Goal: Find specific page/section: Find specific page/section

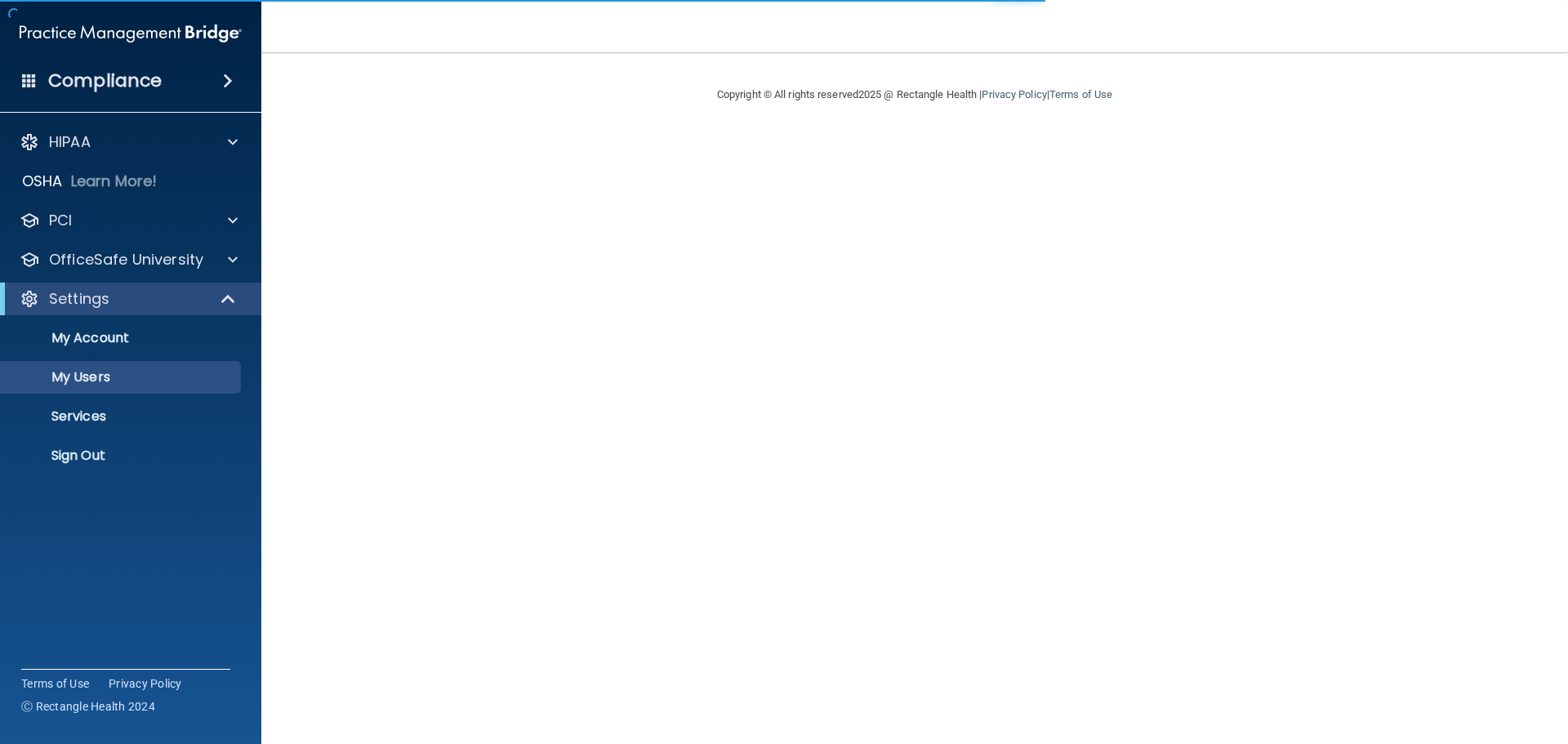
select select "20"
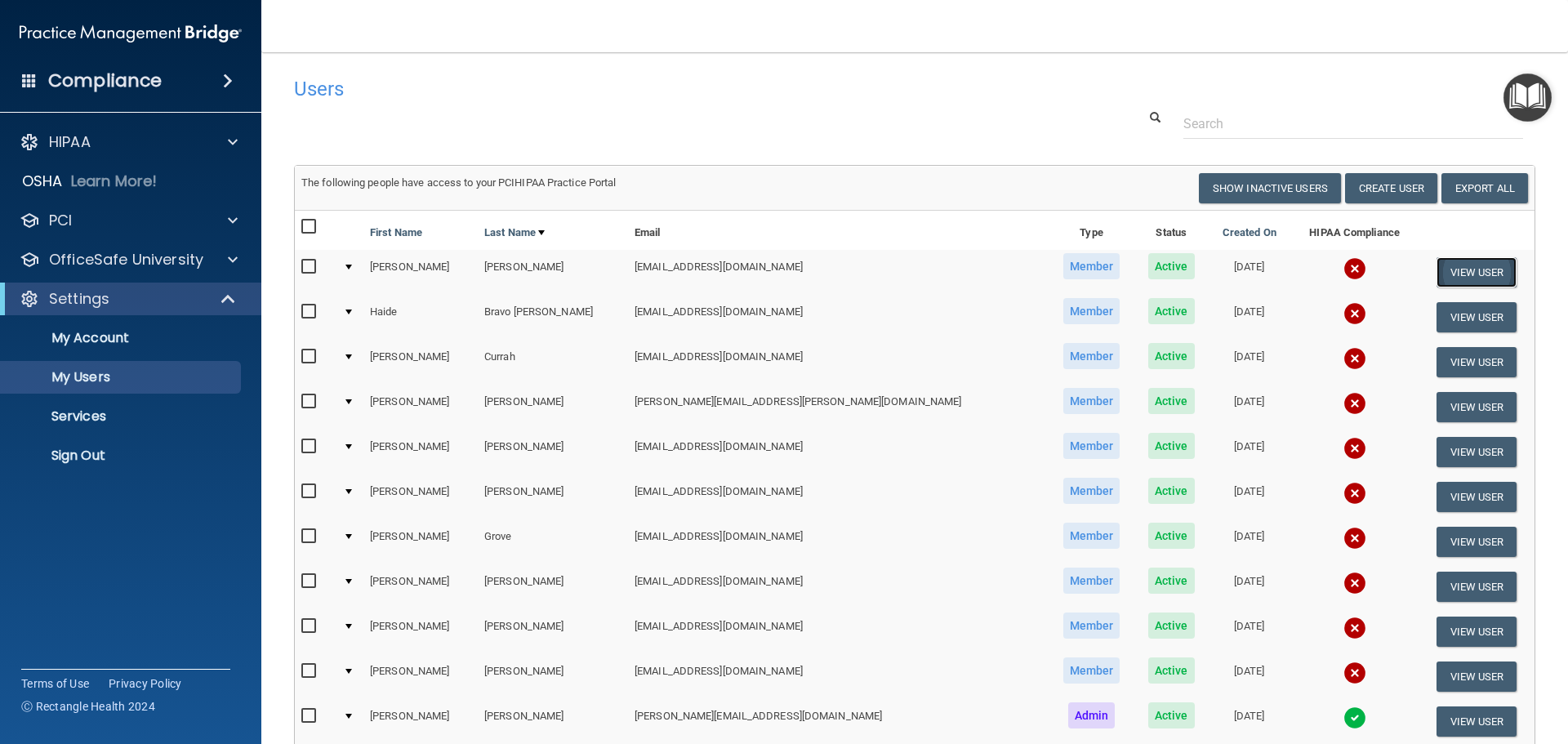
click at [1449, 267] on button "View User" at bounding box center [1477, 272] width 81 height 30
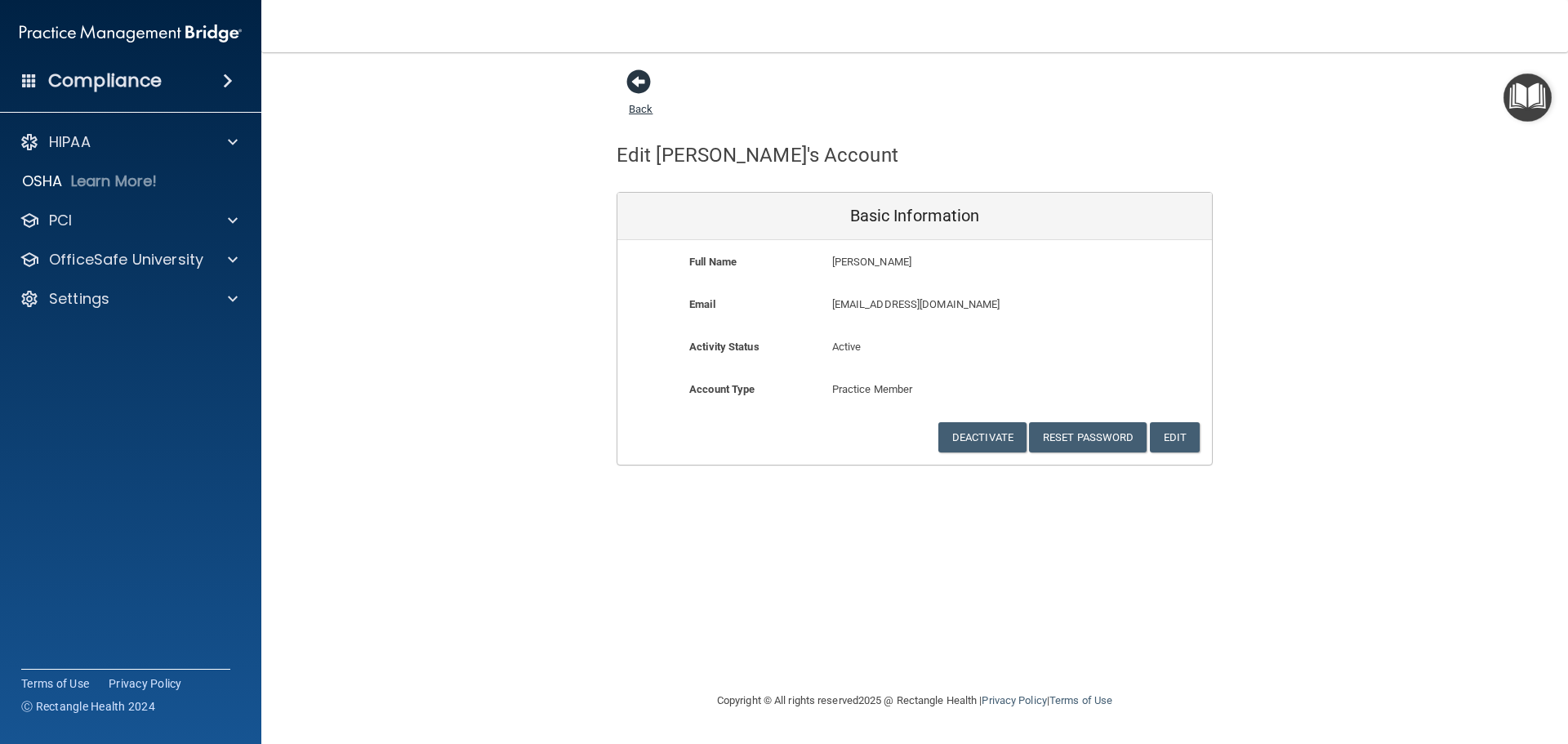
click at [640, 81] on span at bounding box center [638, 81] width 24 height 24
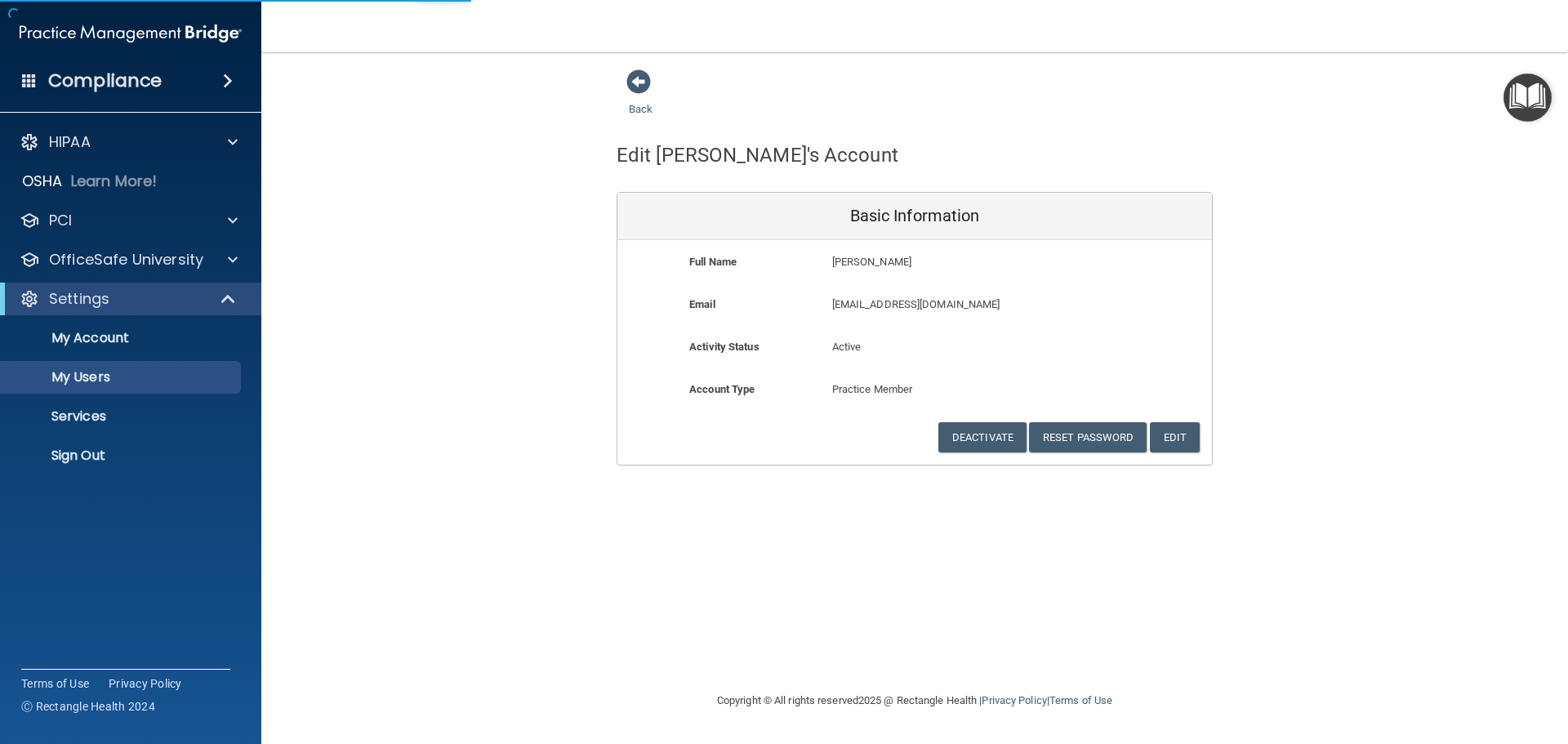
select select "20"
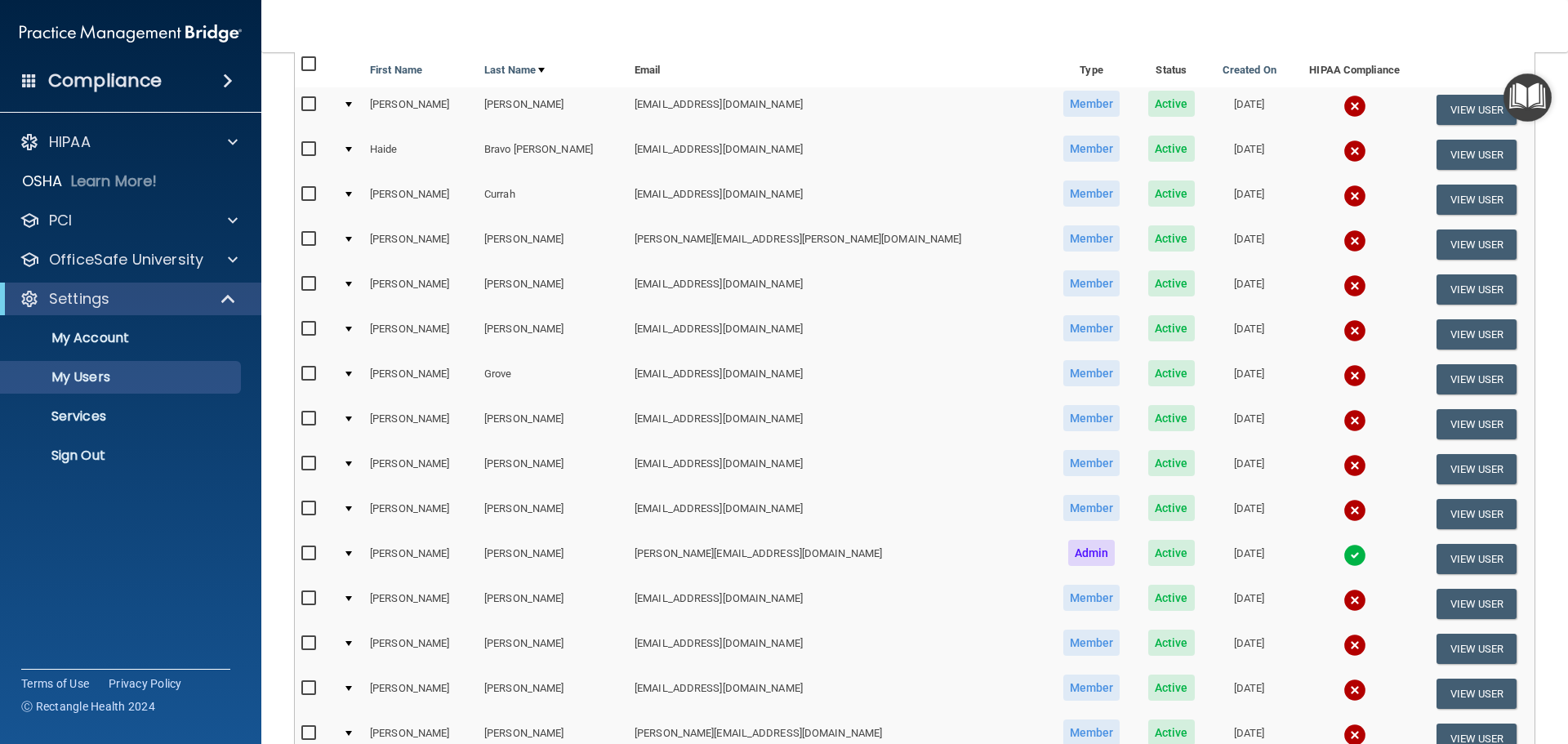
scroll to position [163, 0]
click at [314, 557] on input "checkbox" at bounding box center [310, 553] width 18 height 14
checkbox input "true"
click at [1438, 559] on button "View User" at bounding box center [1477, 558] width 81 height 30
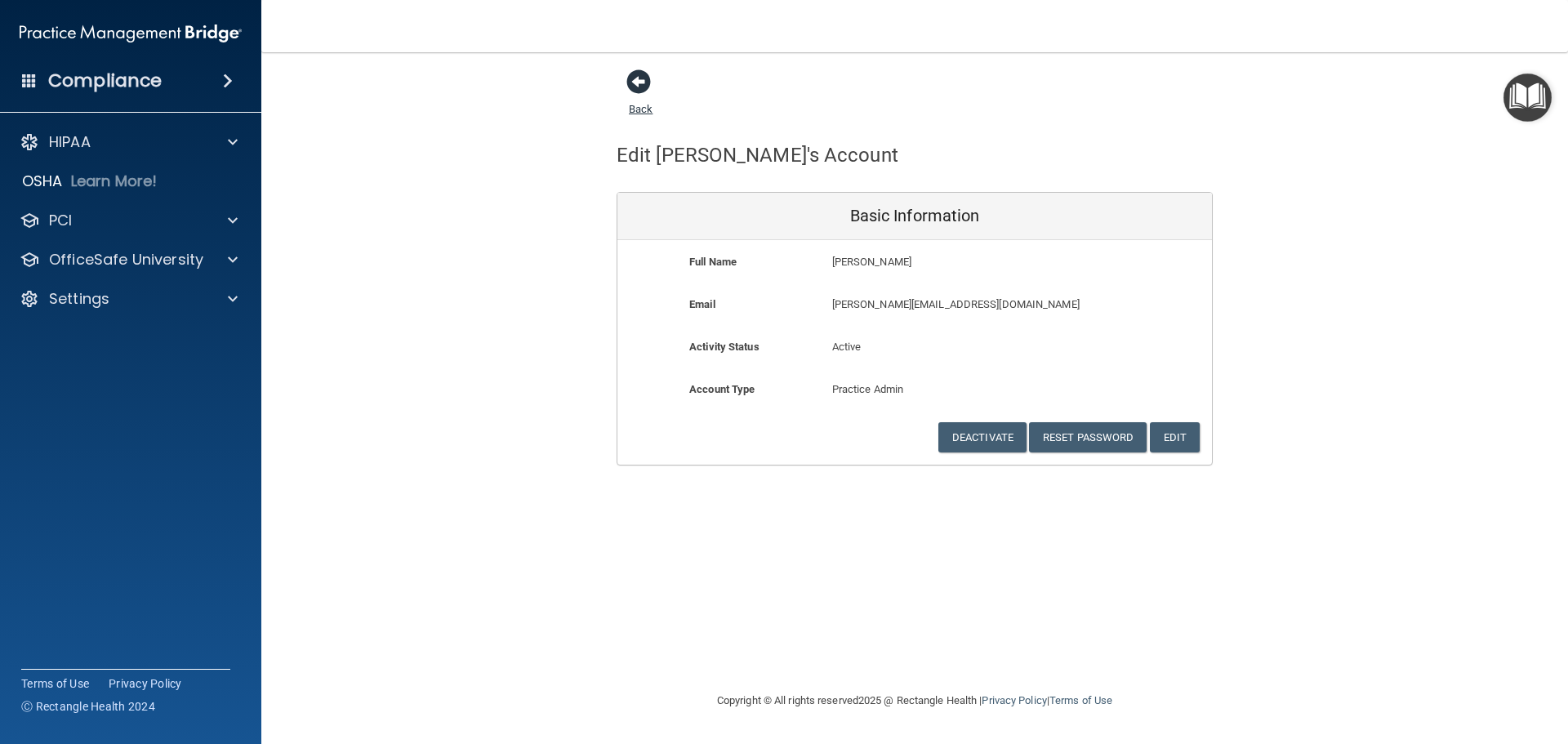
click at [641, 83] on span at bounding box center [638, 81] width 24 height 24
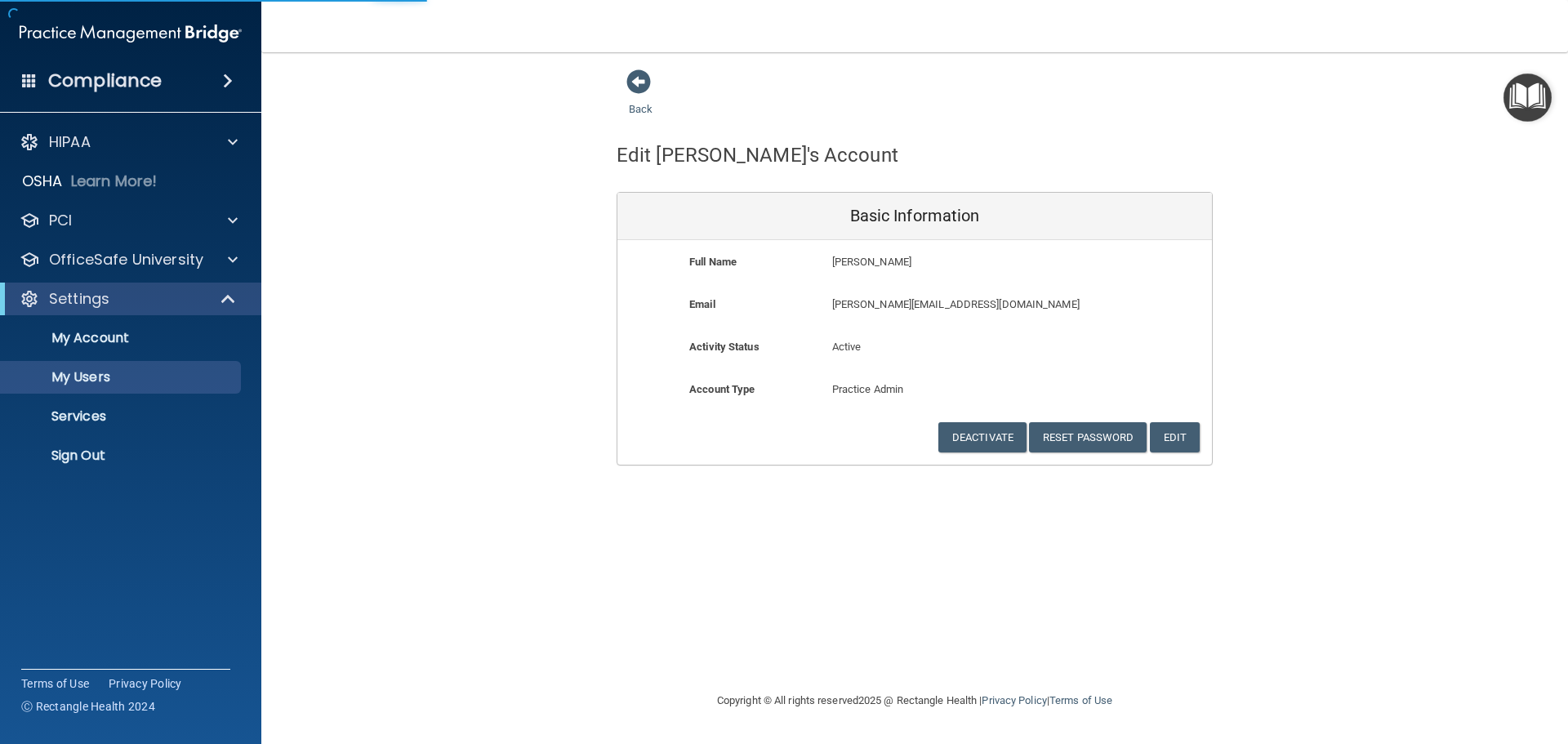
select select "20"
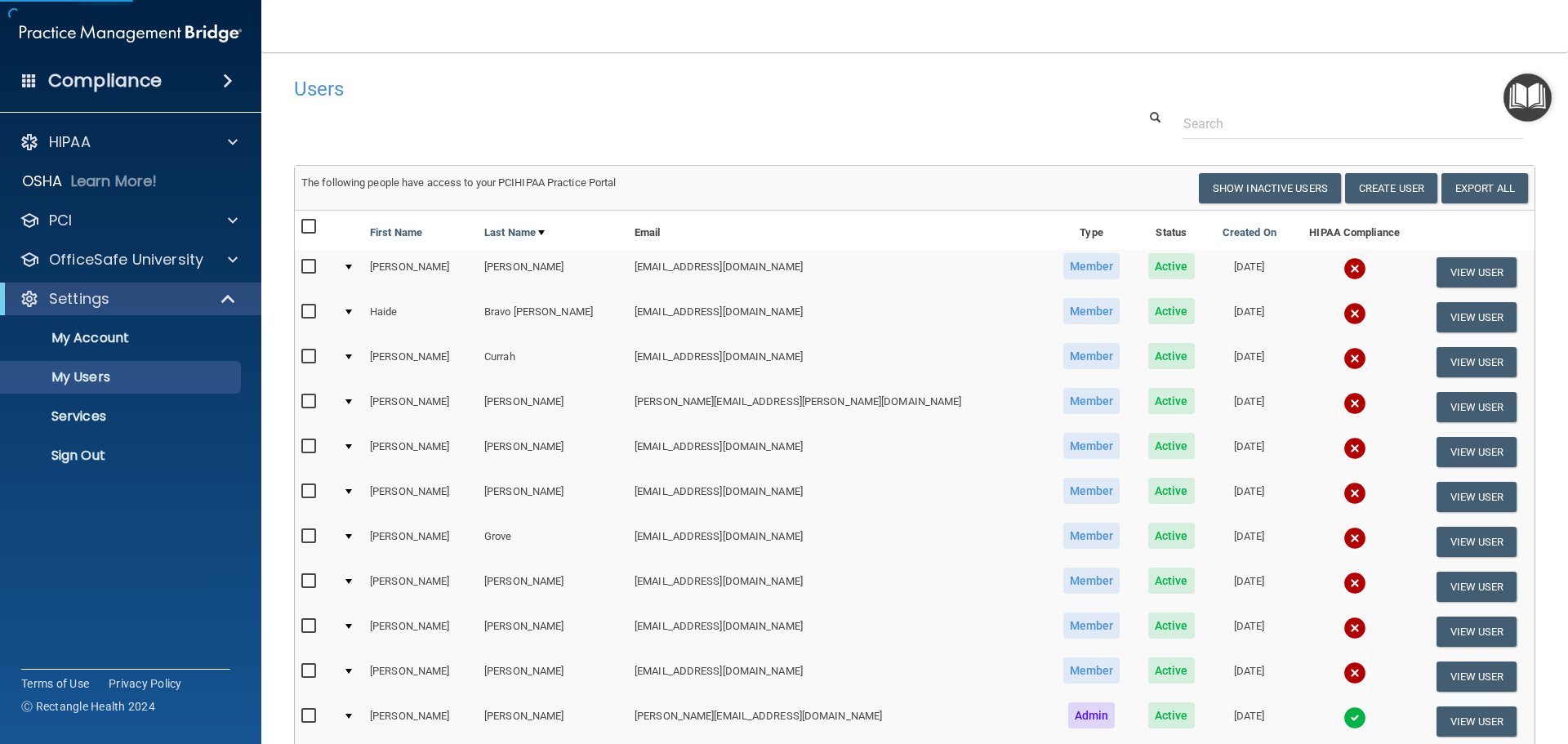
click at [1526, 94] on img "Open Resource Center" at bounding box center [1527, 98] width 48 height 48
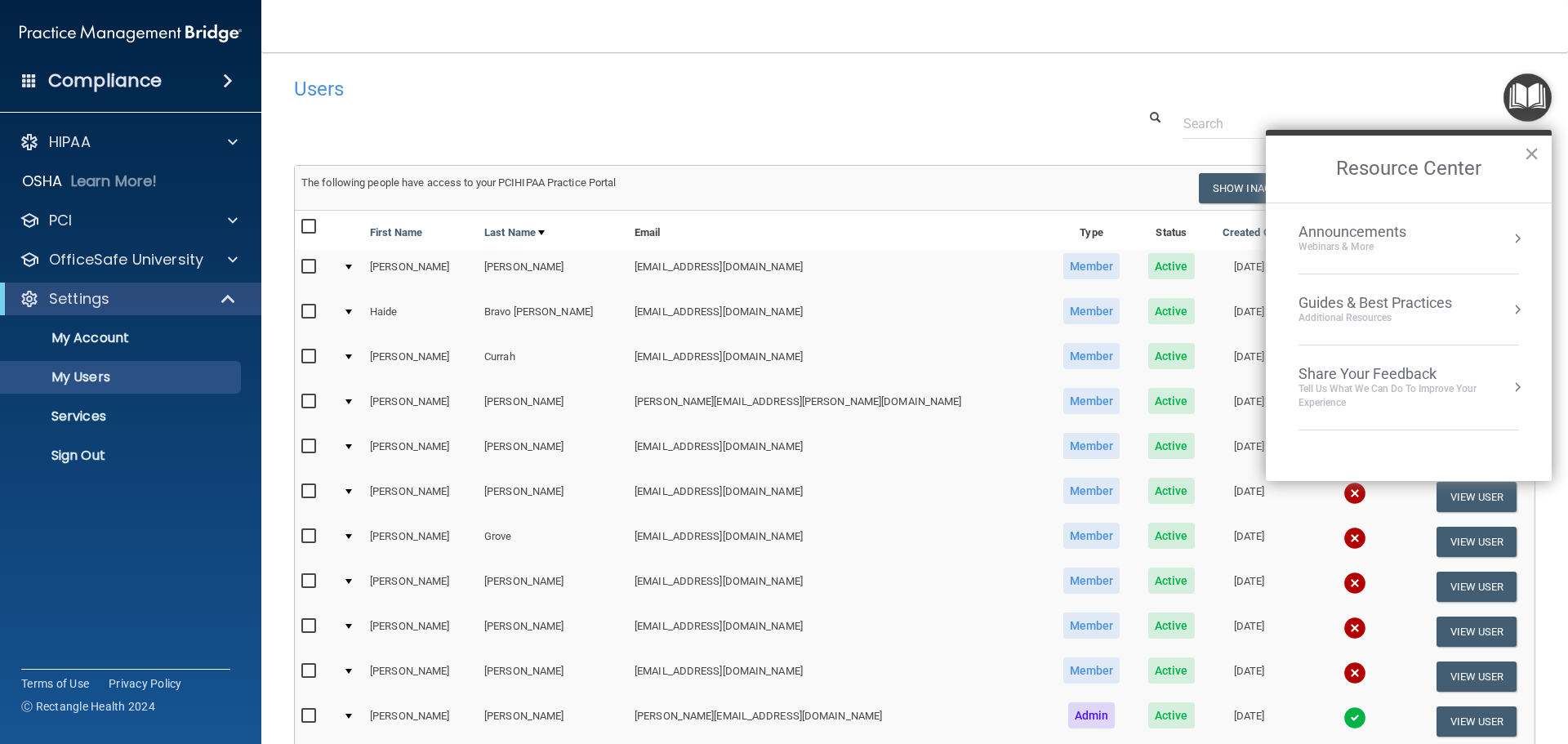
click at [953, 89] on h4 "Users" at bounding box center [650, 89] width 714 height 21
click at [1532, 154] on button "×" at bounding box center [1531, 153] width 15 height 26
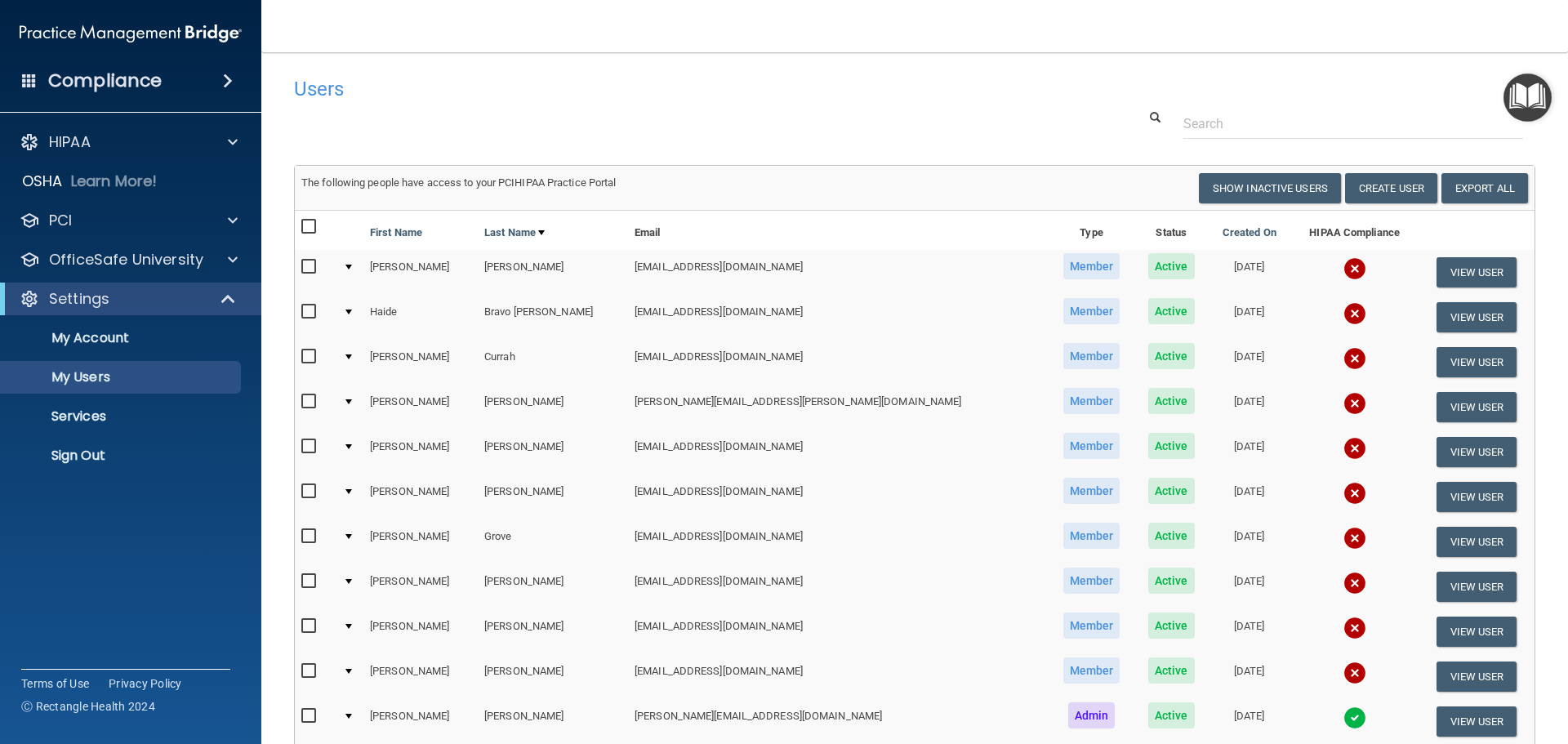
click at [827, 73] on div "Users" at bounding box center [651, 88] width 738 height 40
click at [77, 218] on div "PCI" at bounding box center [109, 220] width 203 height 19
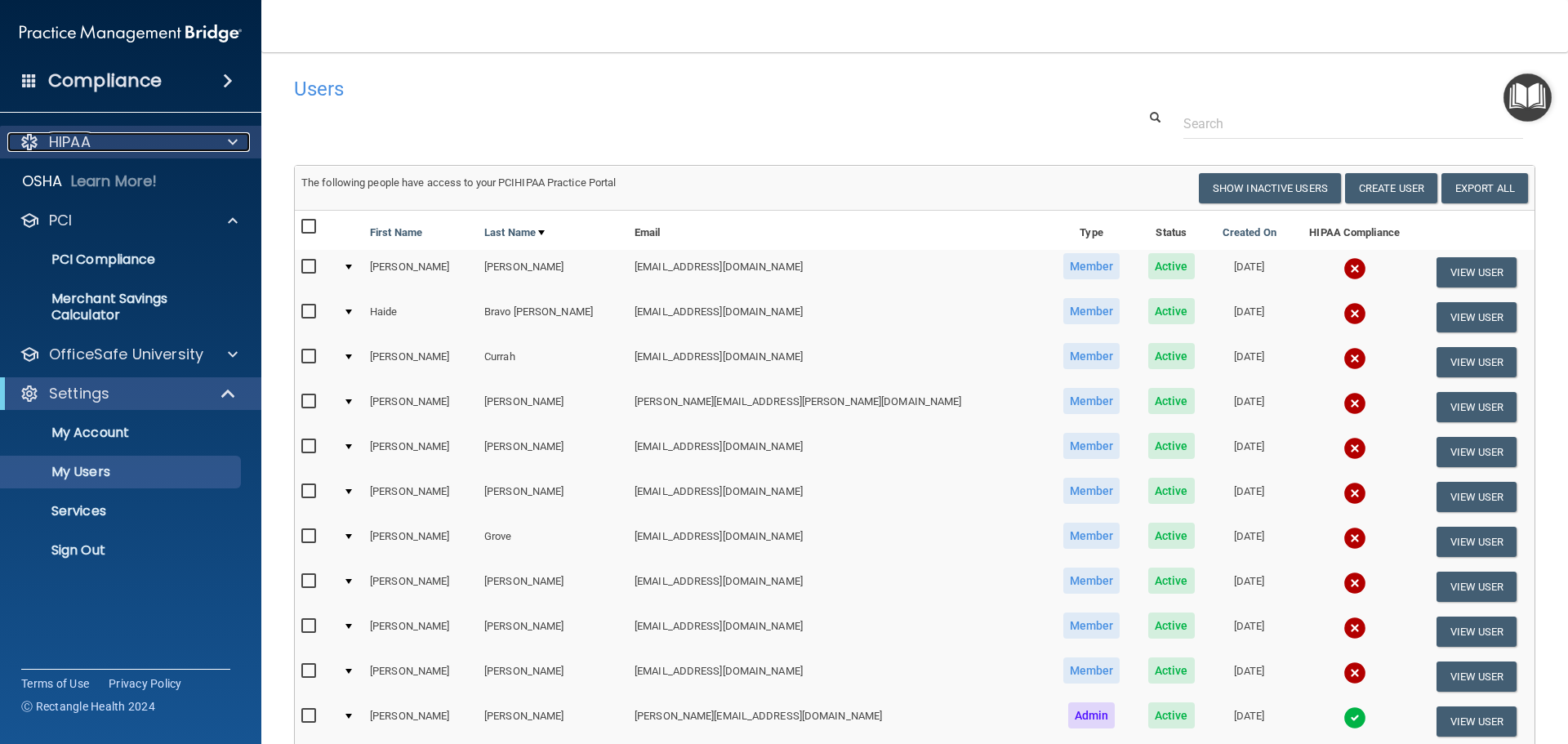
click at [240, 135] on div at bounding box center [230, 142] width 41 height 19
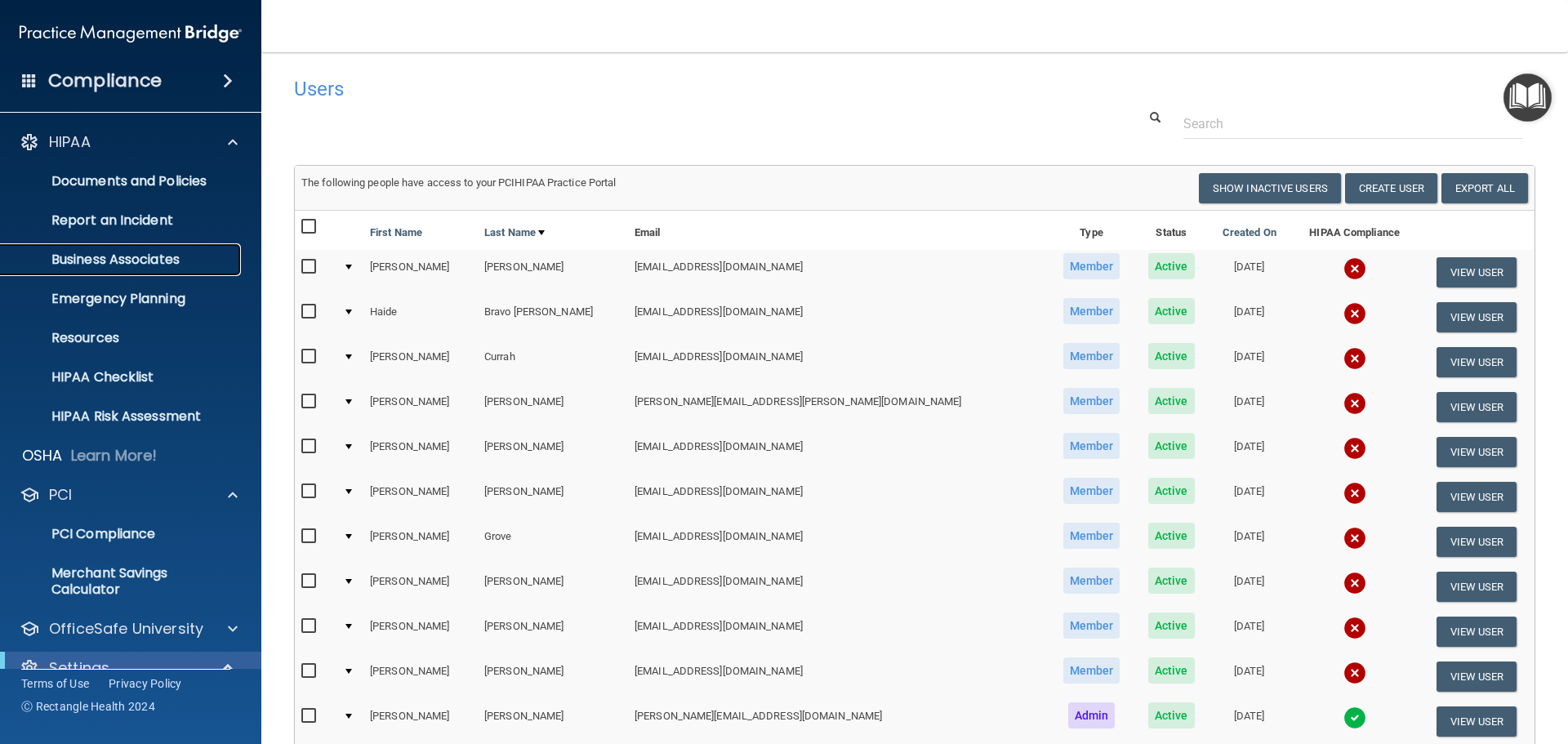
click at [103, 259] on p "Business Associates" at bounding box center [122, 259] width 223 height 16
